Goal: Learn about a topic

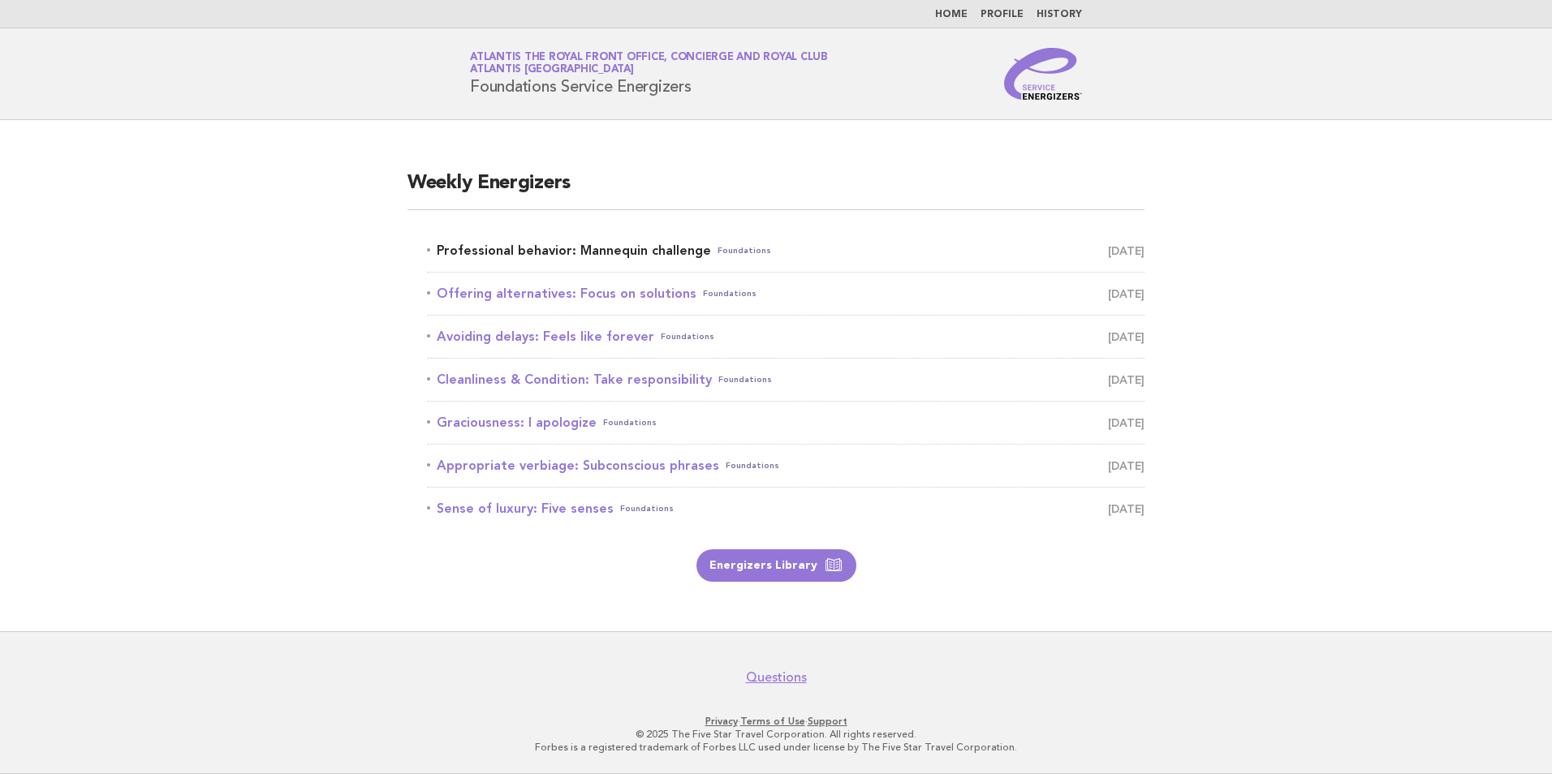
click at [647, 246] on link "Professional behavior: Mannequin challenge Foundations September 5" at bounding box center [786, 250] width 718 height 23
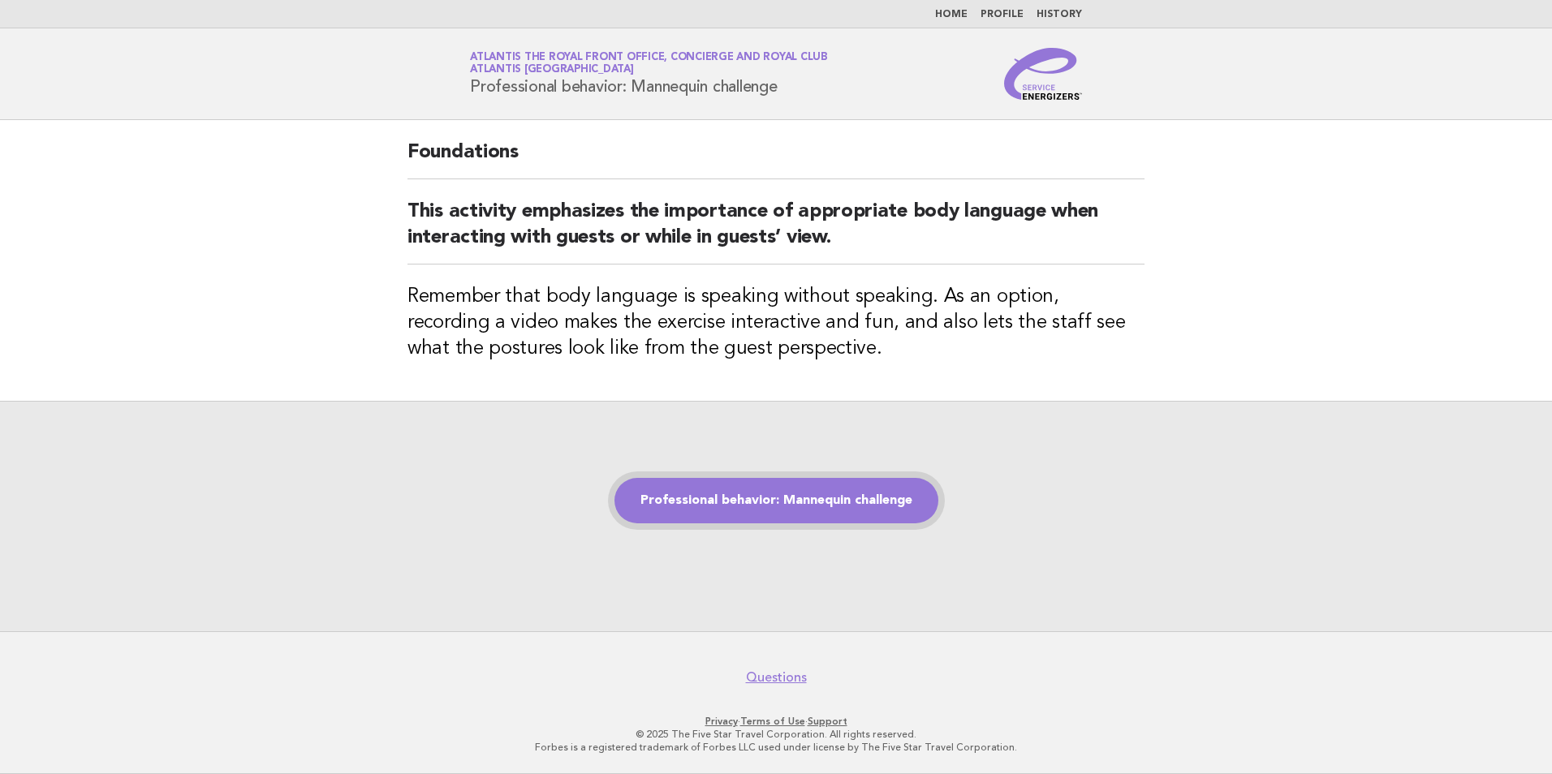
click at [716, 488] on link "Professional behavior: Mannequin challenge" at bounding box center [776, 500] width 324 height 45
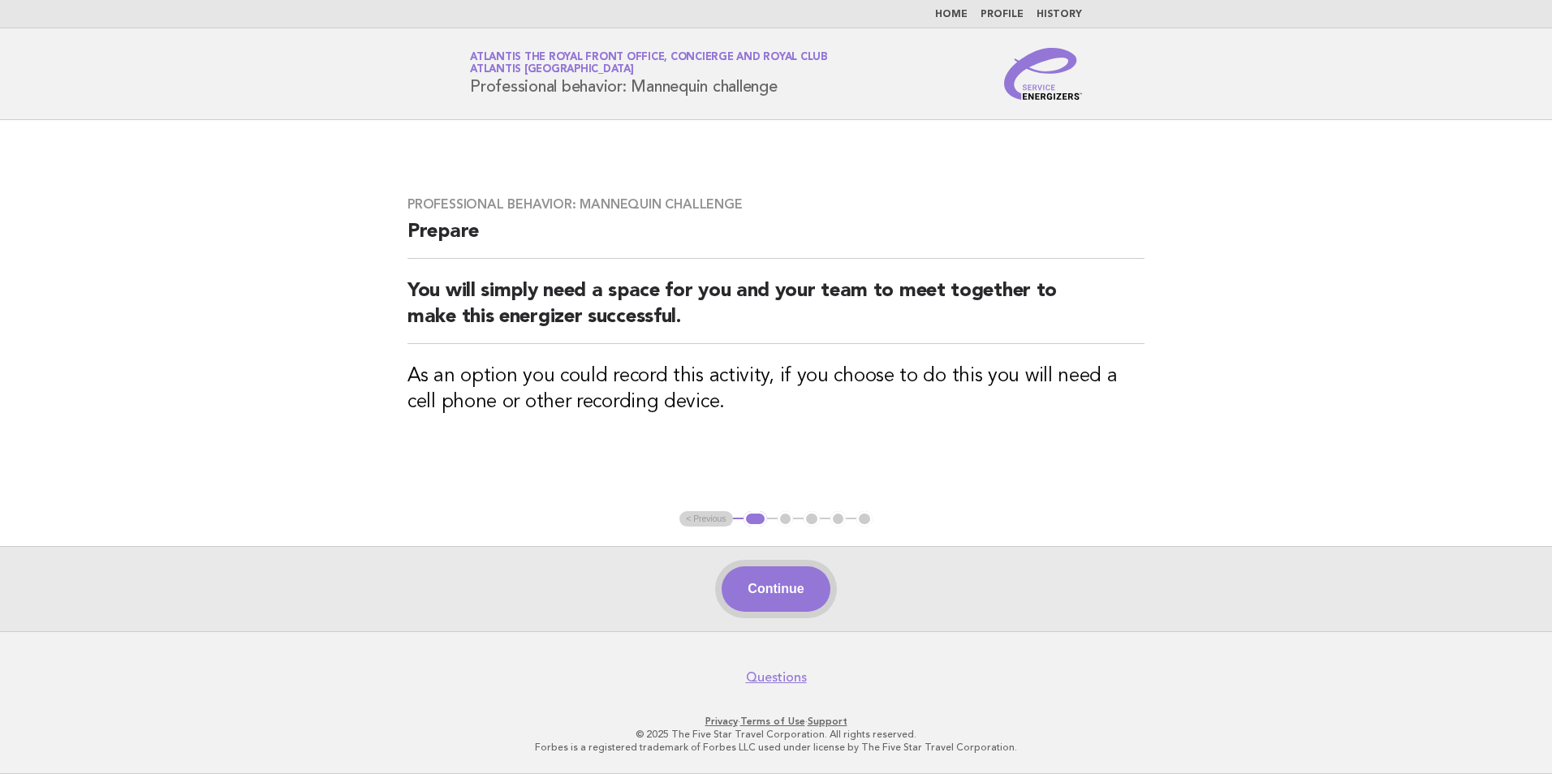
click at [771, 580] on button "Continue" at bounding box center [776, 589] width 108 height 45
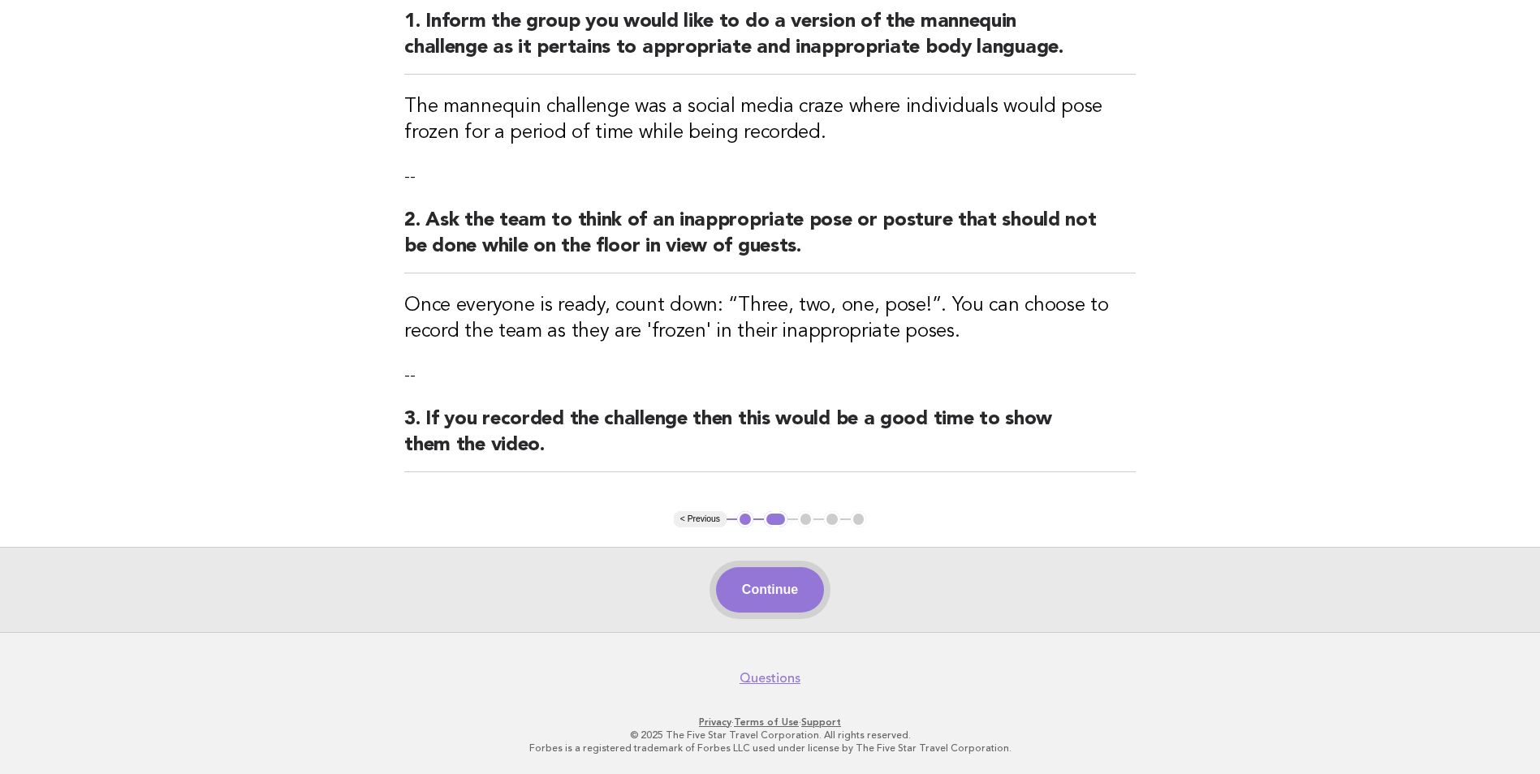
click at [796, 576] on button "Continue" at bounding box center [770, 589] width 108 height 45
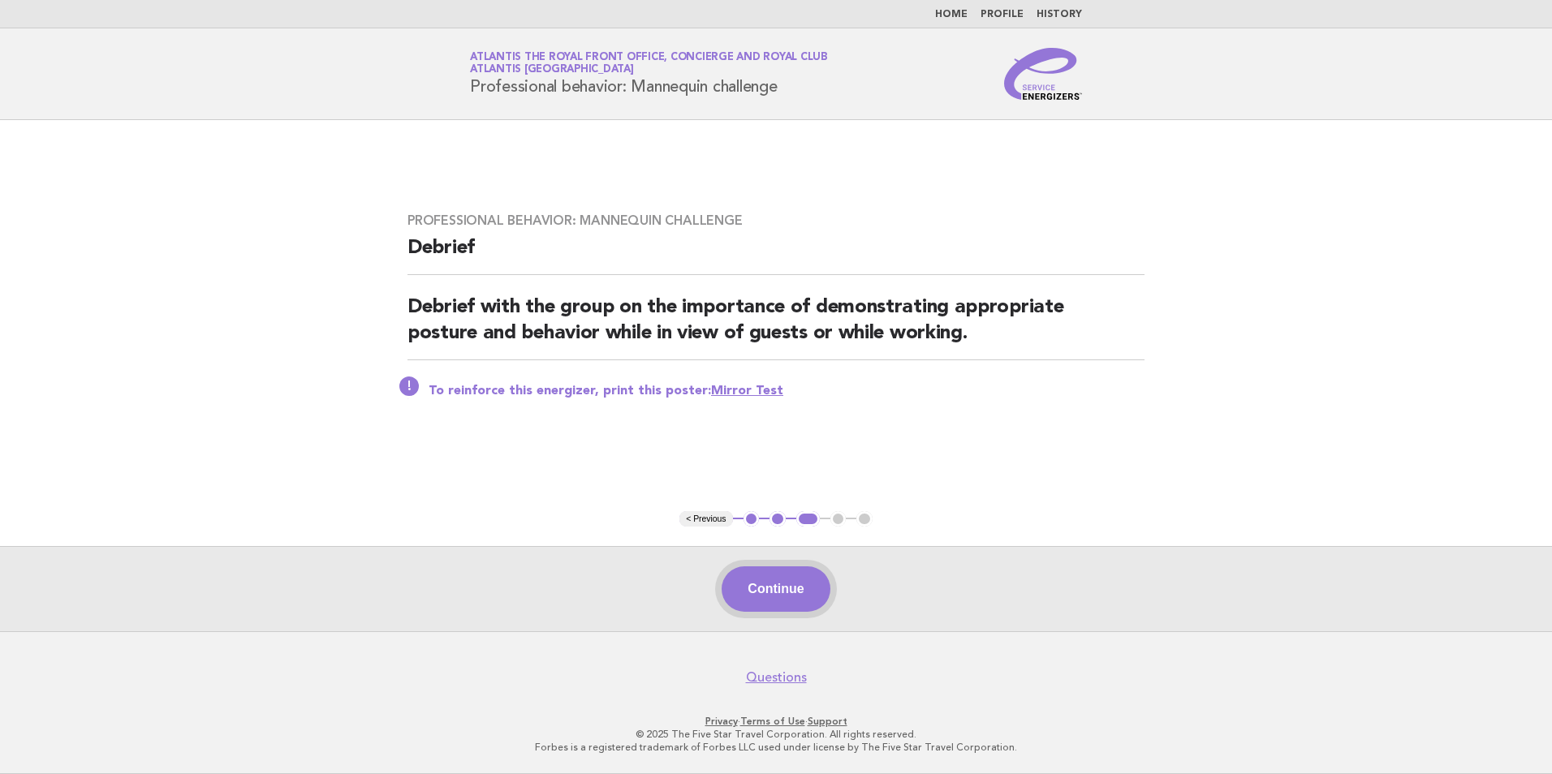
click at [770, 584] on button "Continue" at bounding box center [776, 589] width 108 height 45
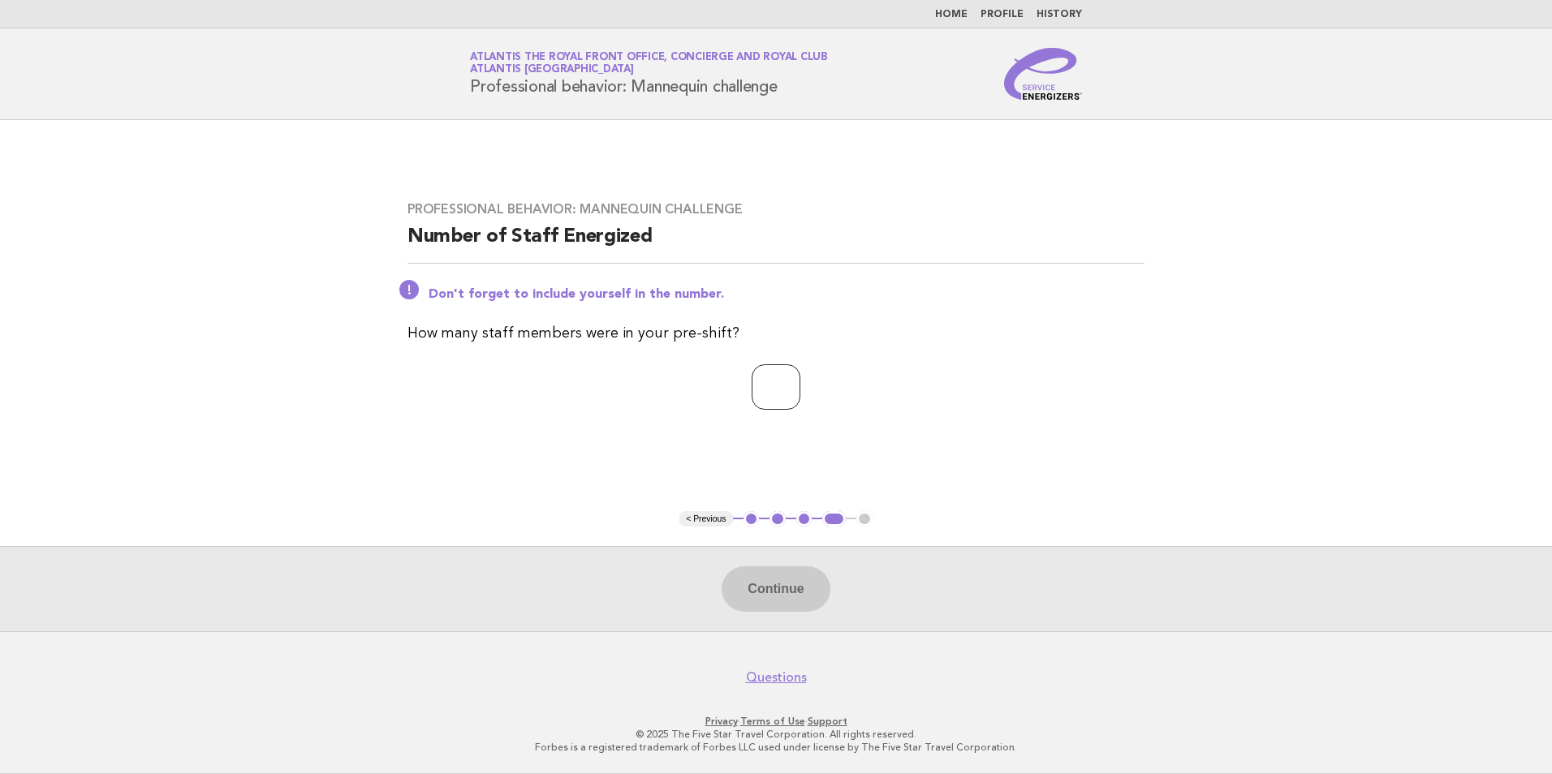
click at [761, 375] on input "number" at bounding box center [776, 386] width 49 height 45
type input "*"
click at [774, 583] on button "Continue" at bounding box center [776, 589] width 108 height 45
